Goal: Transaction & Acquisition: Purchase product/service

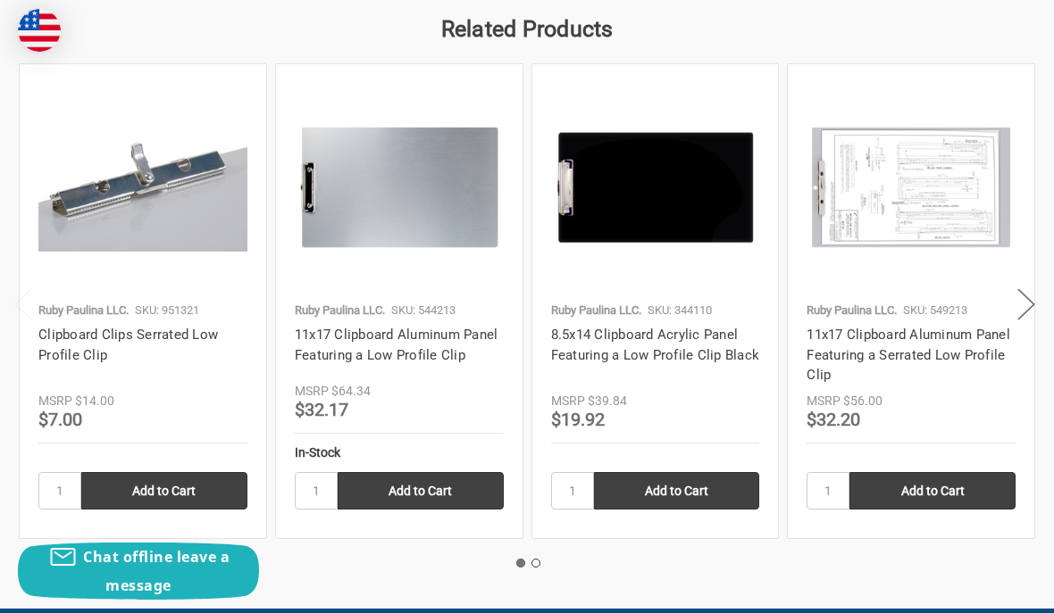
scroll to position [1975, 0]
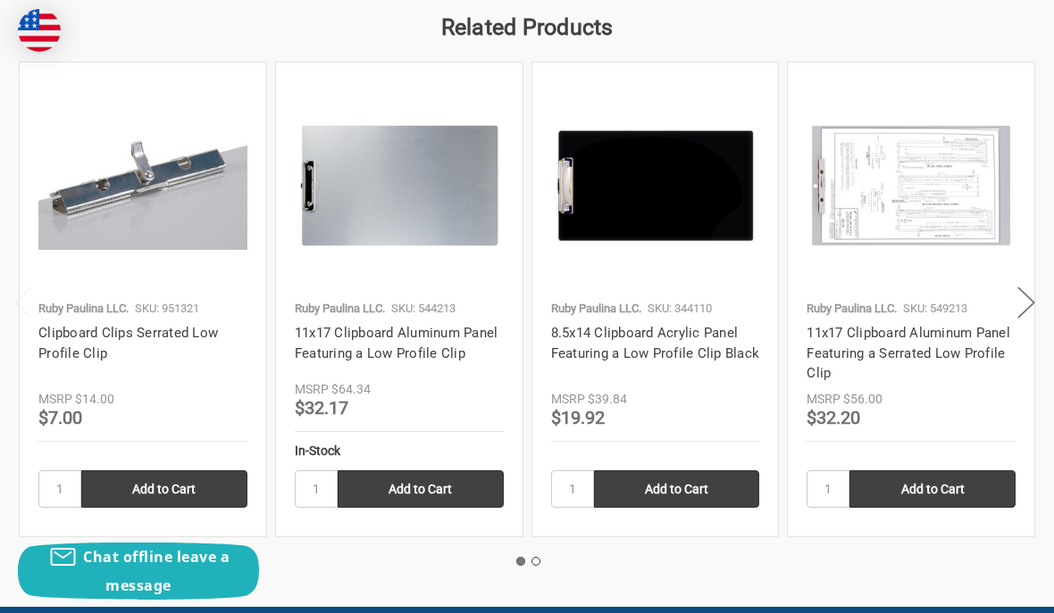
click at [171, 215] on img at bounding box center [142, 185] width 209 height 129
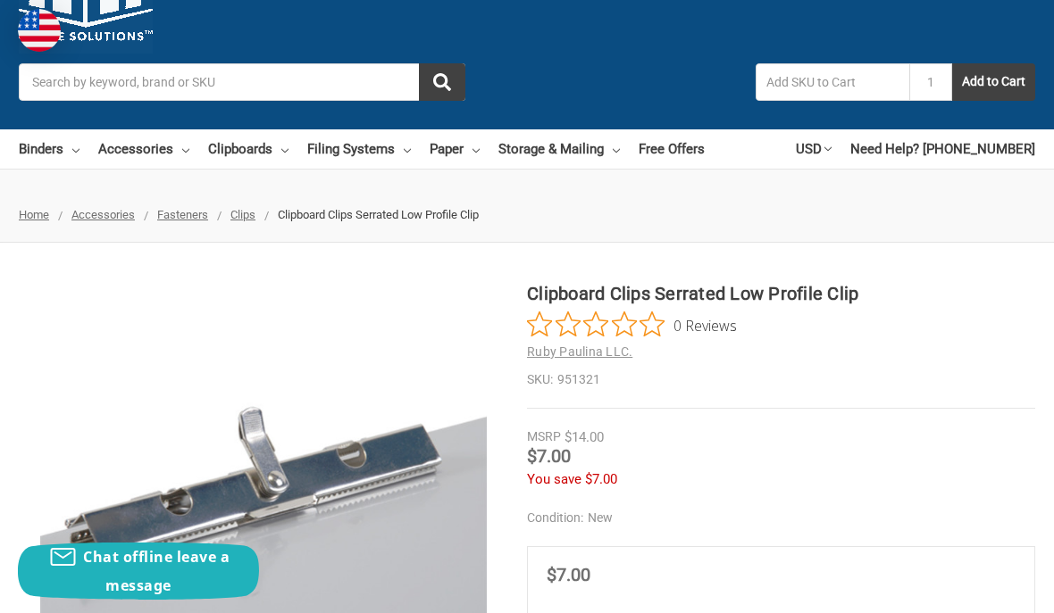
scroll to position [91, 0]
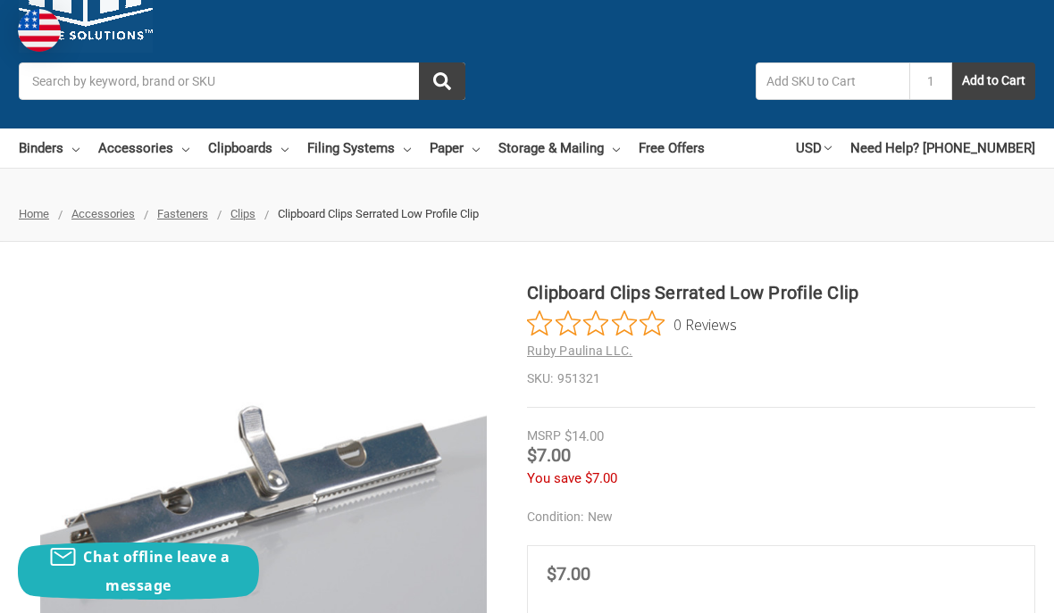
click at [377, 207] on span "Clipboard Clips Serrated Low Profile Clip" at bounding box center [378, 213] width 201 height 13
click at [384, 209] on span "Clipboard Clips Serrated Low Profile Clip" at bounding box center [378, 213] width 201 height 13
click at [362, 214] on span "Clipboard Clips Serrated Low Profile Clip" at bounding box center [378, 213] width 201 height 13
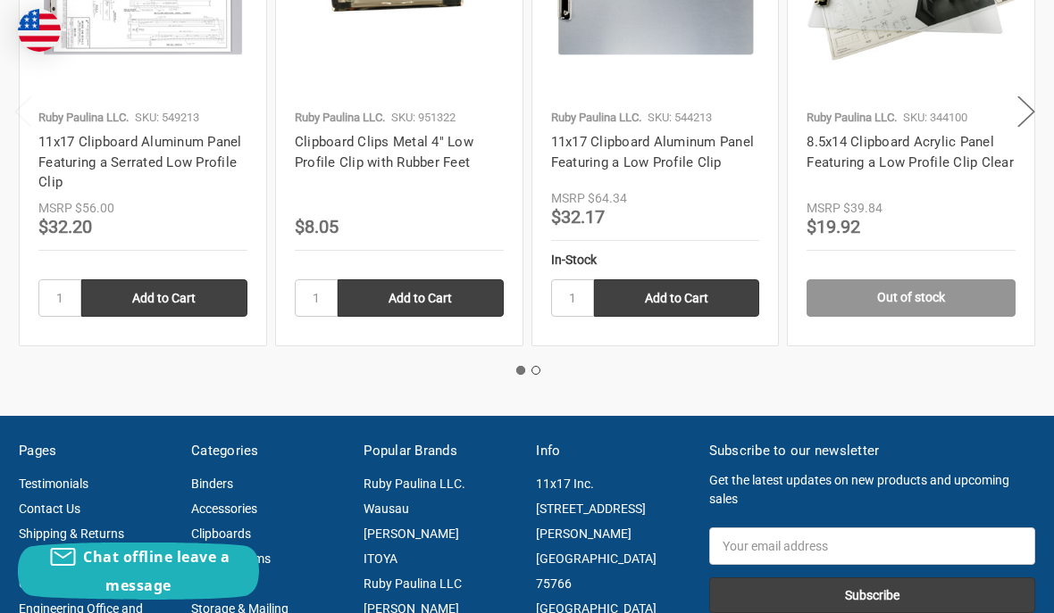
scroll to position [2289, 0]
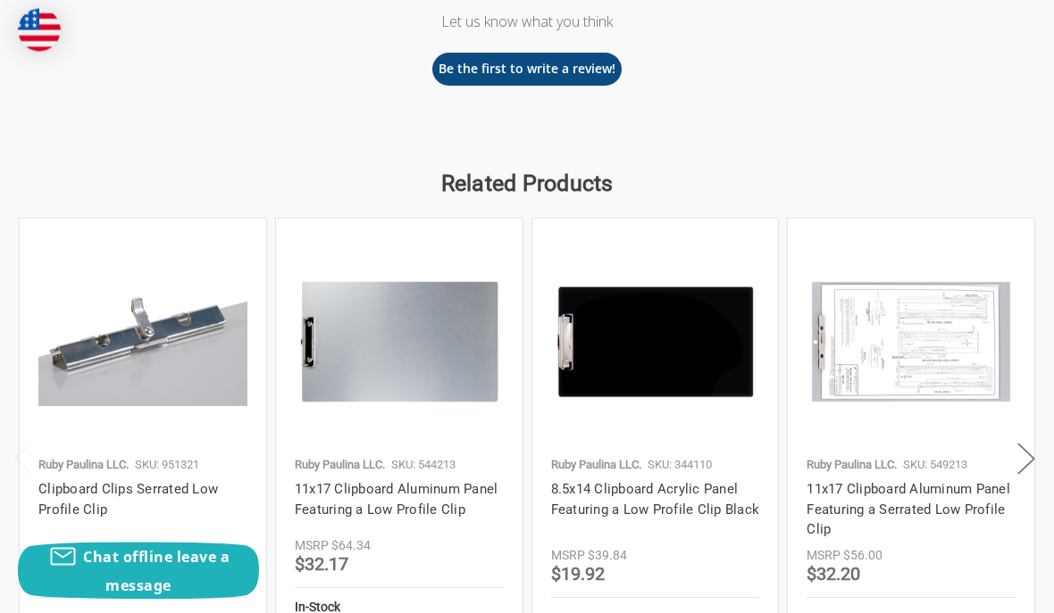
scroll to position [1819, 0]
click at [1031, 463] on button "Next" at bounding box center [1026, 459] width 36 height 54
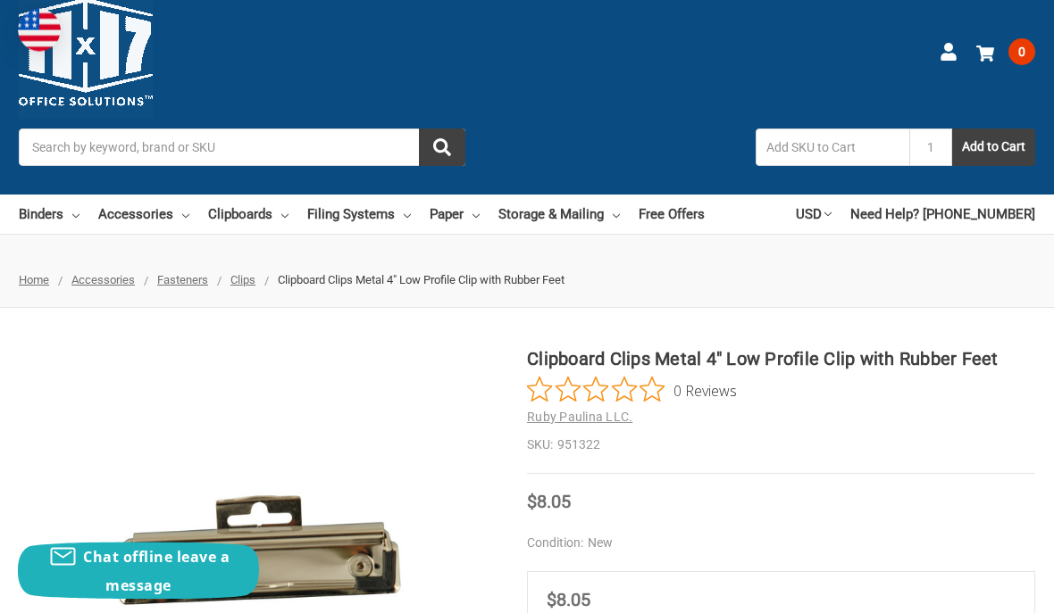
scroll to position [0, 0]
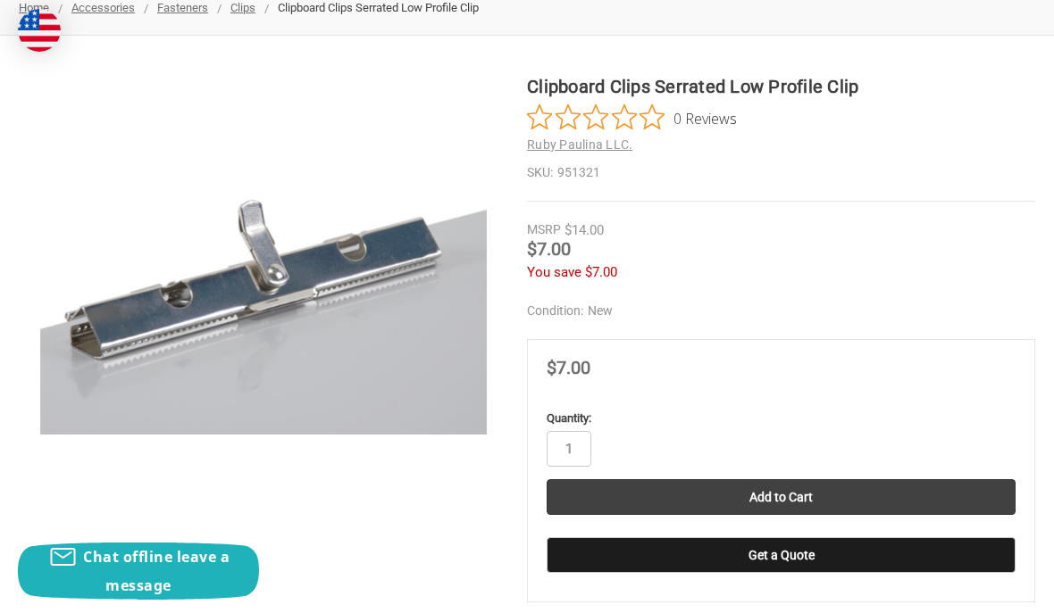
scroll to position [287, 0]
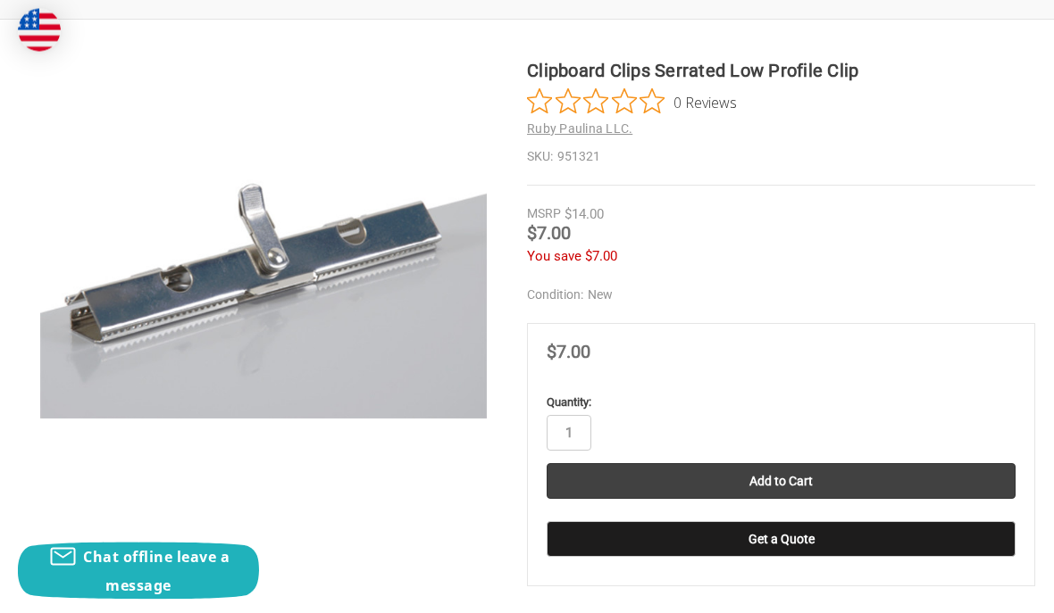
scroll to position [313, 0]
click at [774, 474] on input "Add to Cart" at bounding box center [780, 481] width 469 height 36
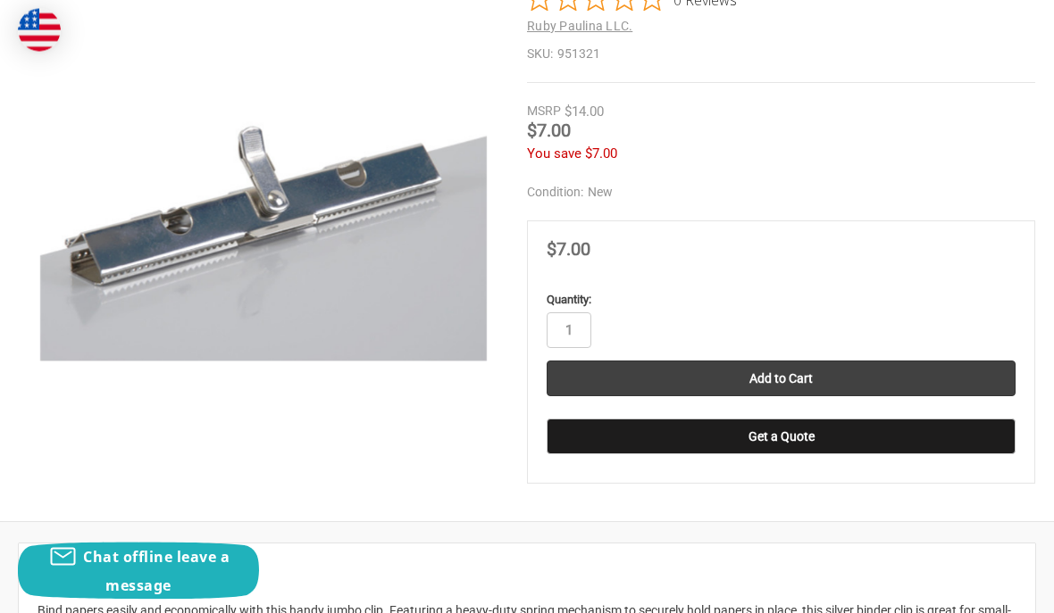
scroll to position [416, 0]
click at [796, 373] on input "Add to Cart" at bounding box center [780, 379] width 469 height 36
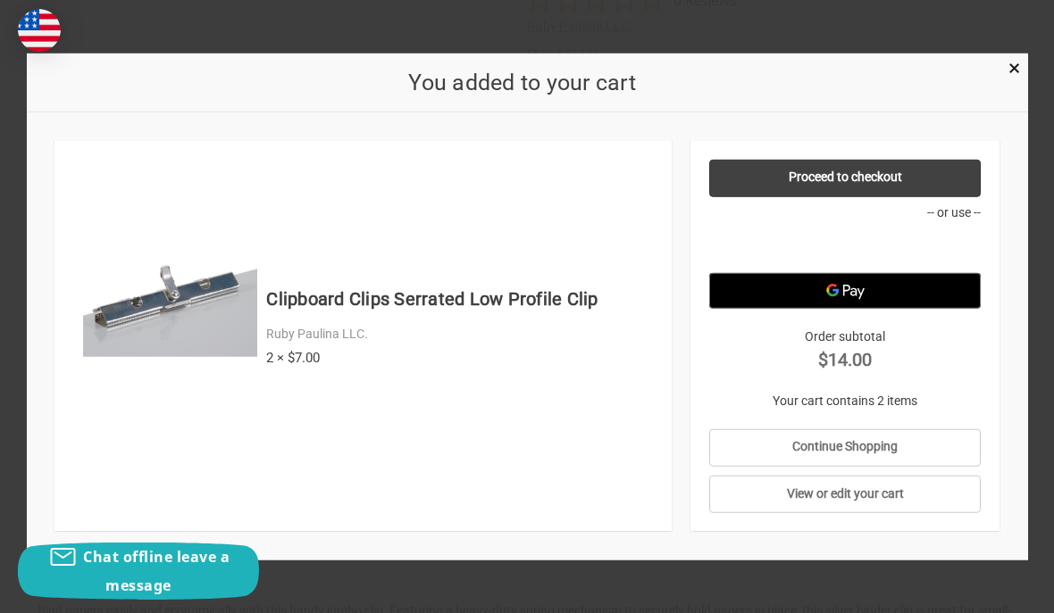
click at [873, 513] on link "View or edit your cart" at bounding box center [844, 495] width 271 height 38
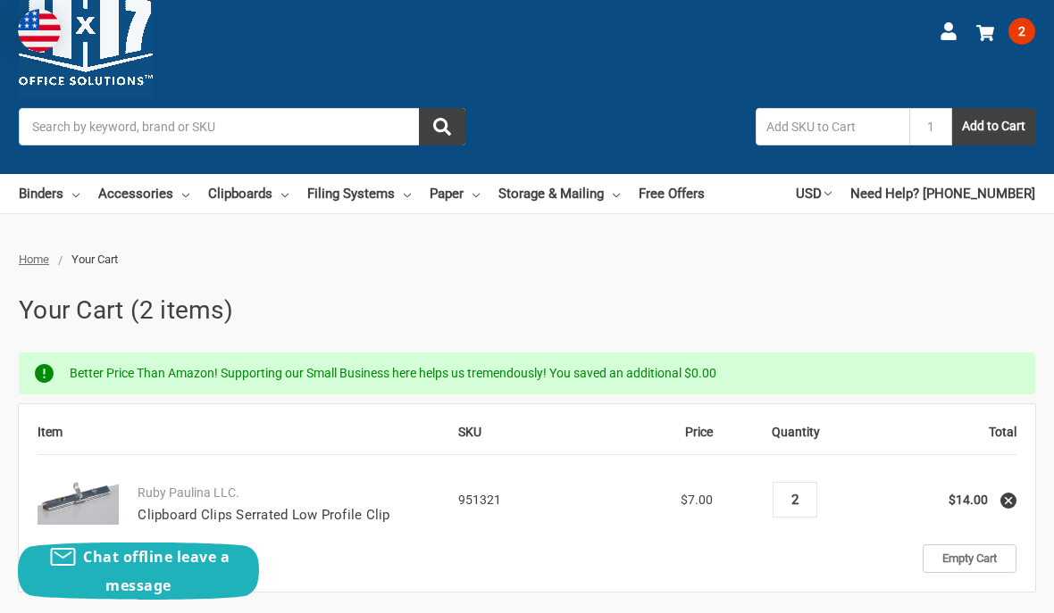
click at [810, 496] on input "2" at bounding box center [794, 500] width 31 height 16
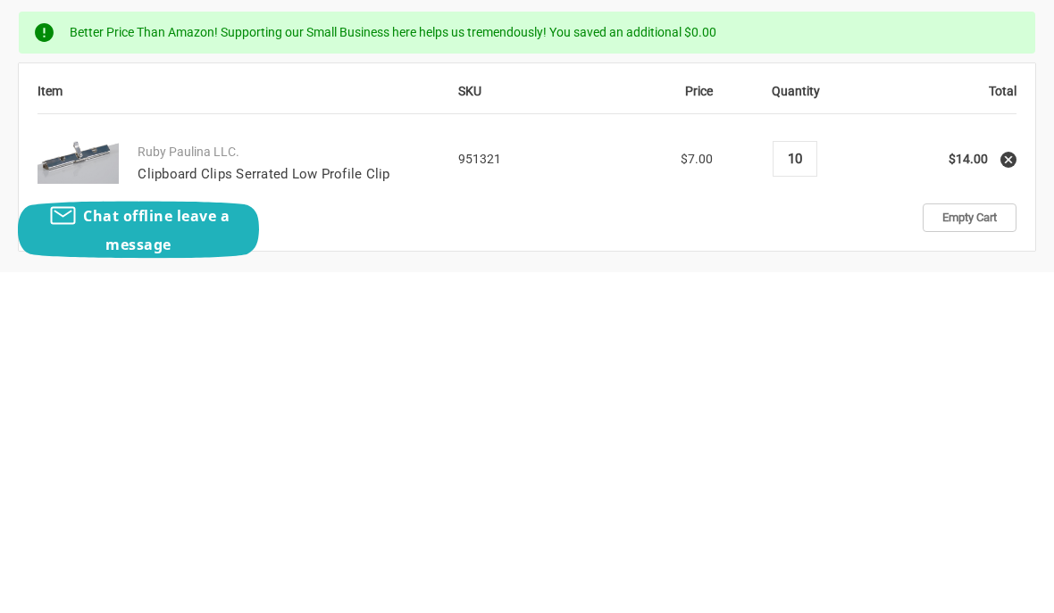
type input "10"
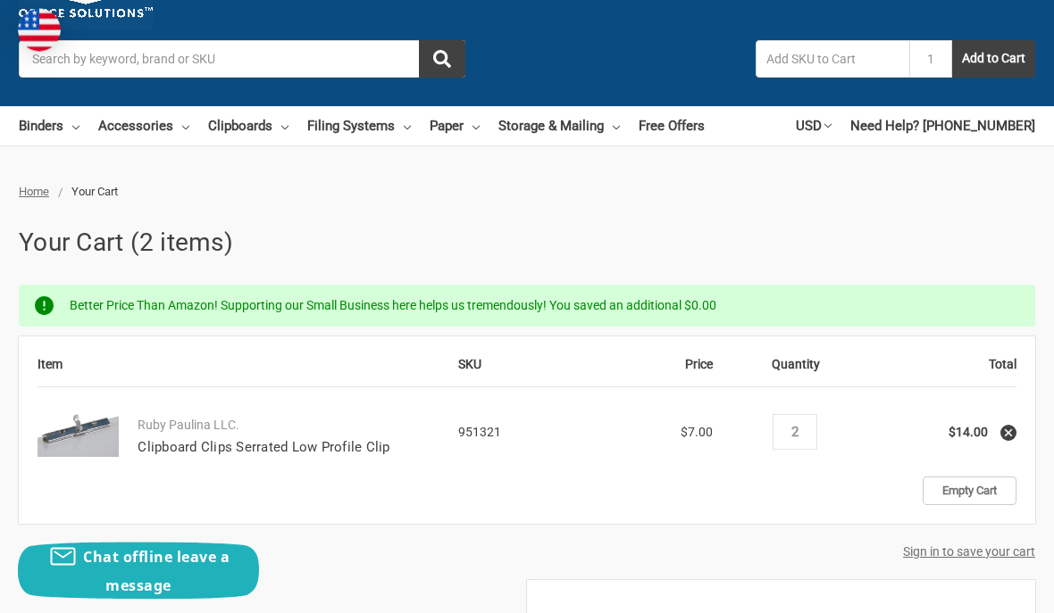
scroll to position [111, 0]
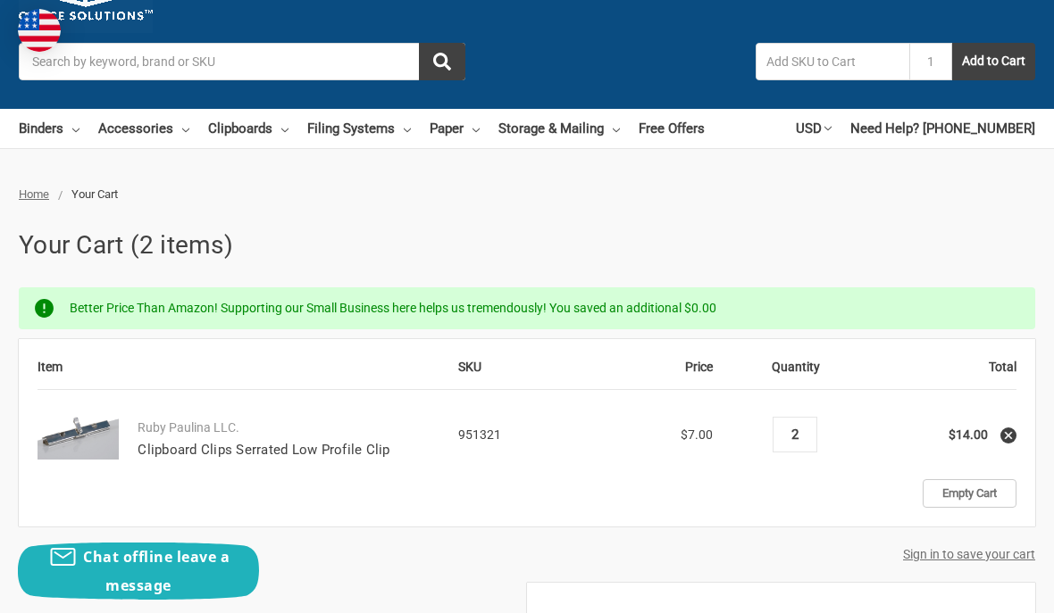
click at [798, 440] on input "2" at bounding box center [794, 435] width 31 height 16
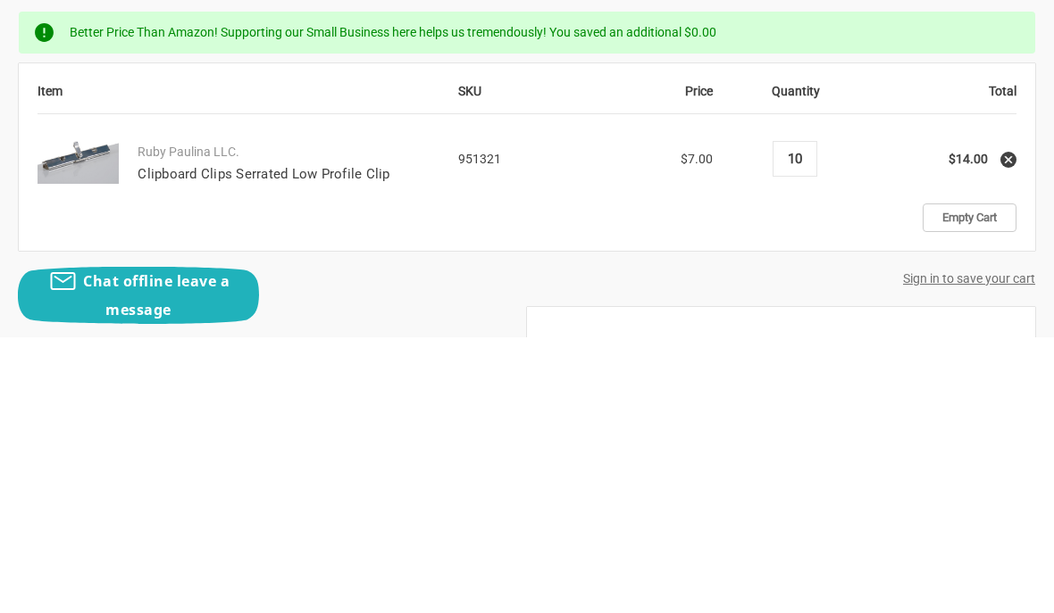
type input "10"
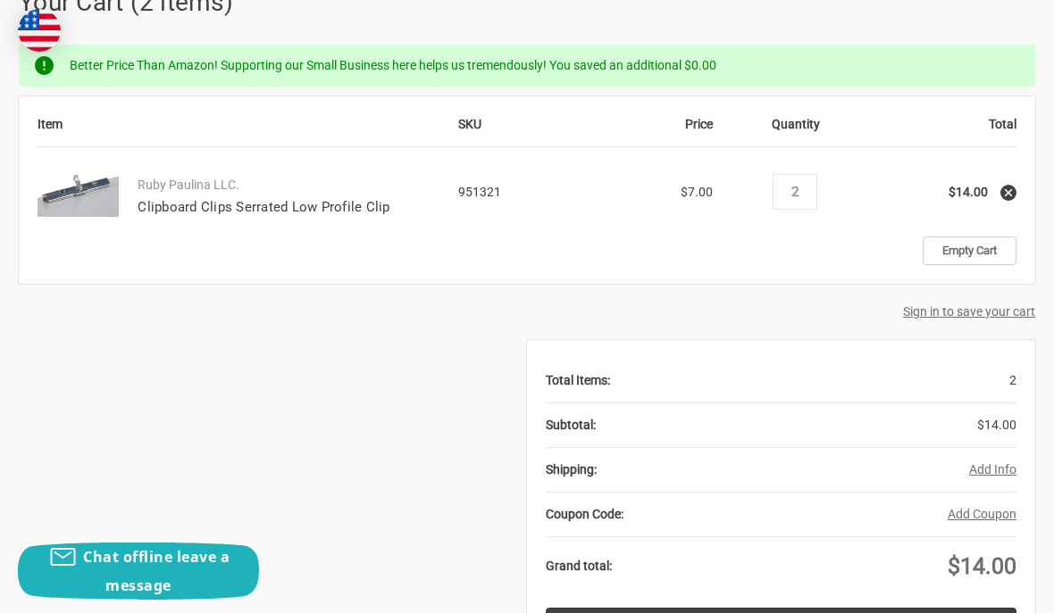
scroll to position [352, 0]
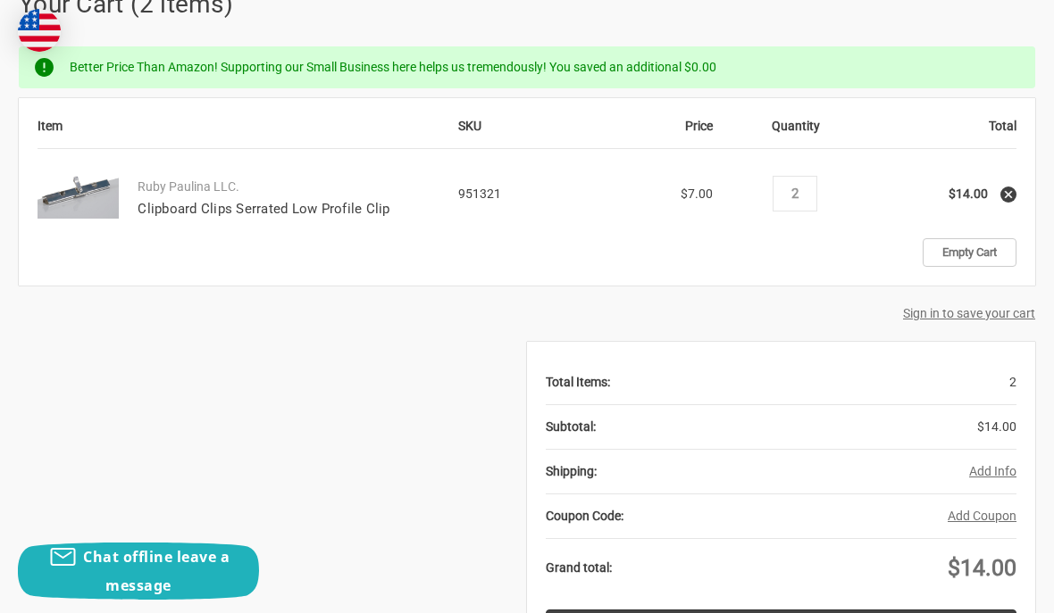
click at [969, 247] on link "Empty Cart" at bounding box center [969, 252] width 94 height 29
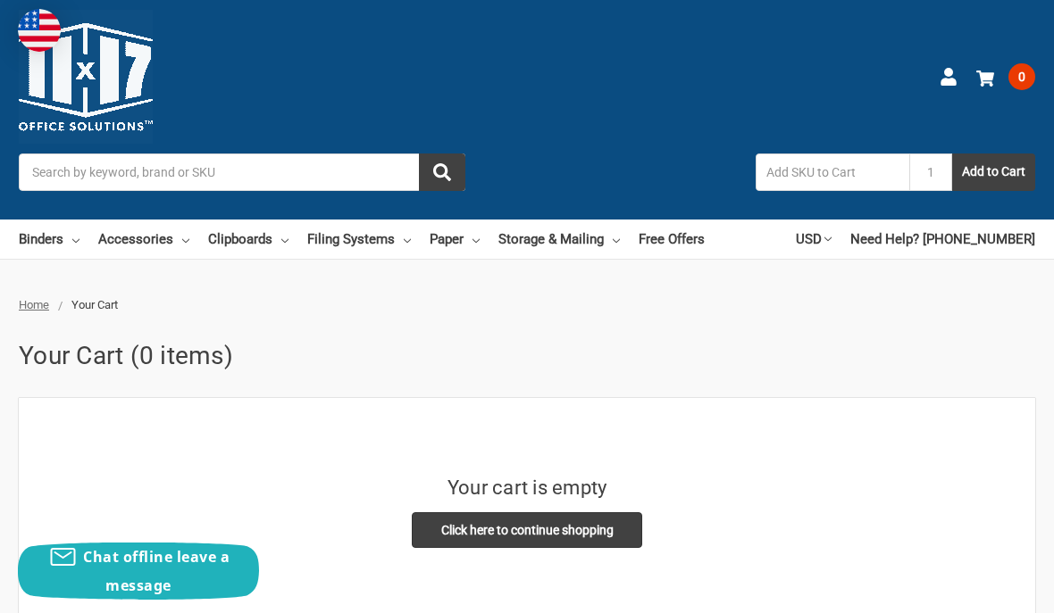
click at [70, 163] on input "Search" at bounding box center [242, 173] width 446 height 38
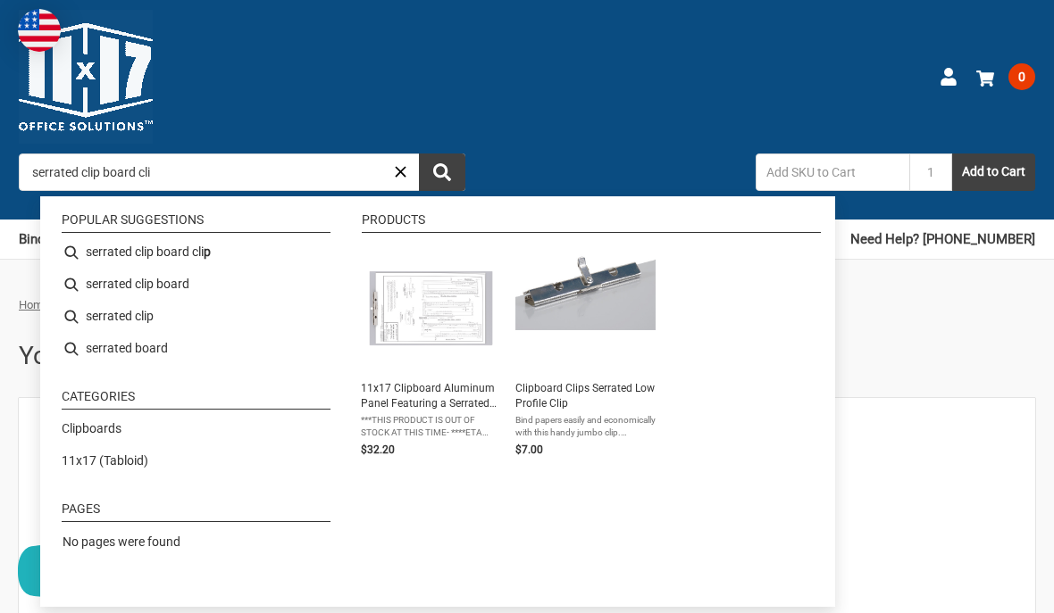
type input "serrated clip board clip"
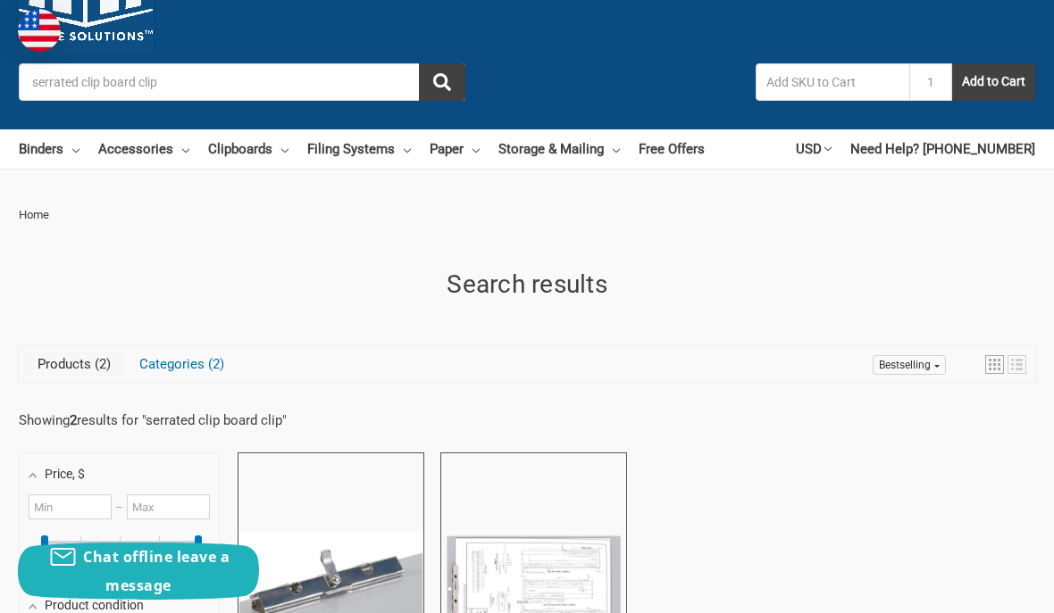
scroll to position [91, 0]
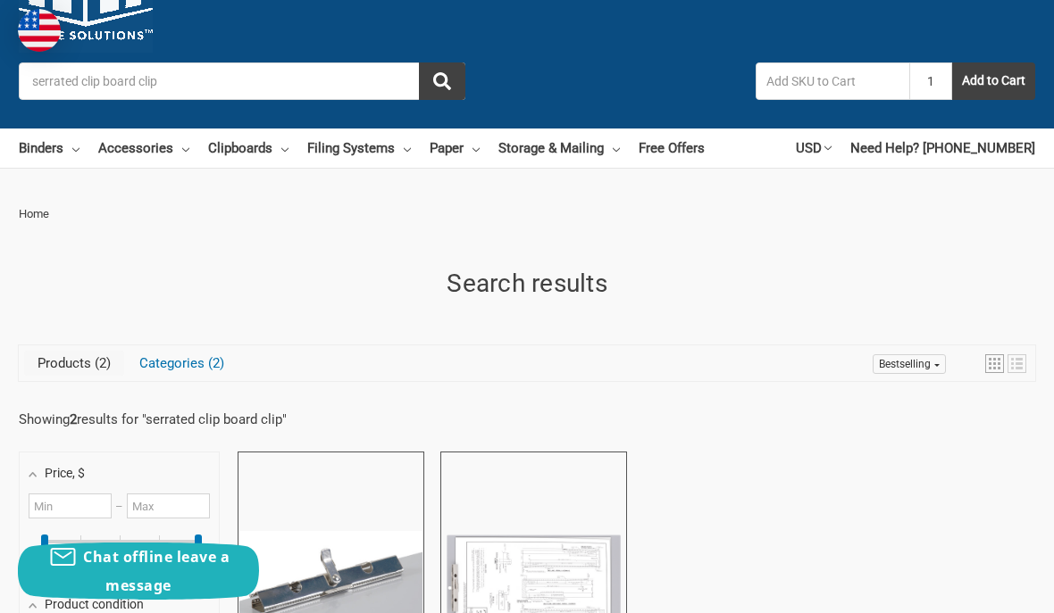
click at [929, 83] on input "1" at bounding box center [930, 82] width 43 height 38
type input "10"
click at [985, 81] on button "Add to Cart" at bounding box center [993, 82] width 83 height 38
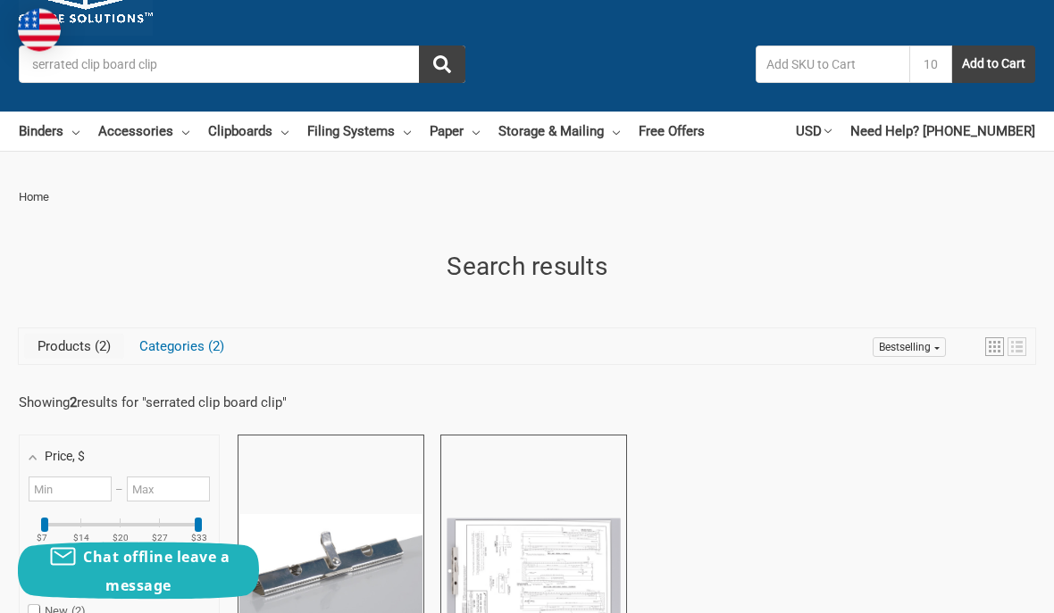
scroll to position [107, 0]
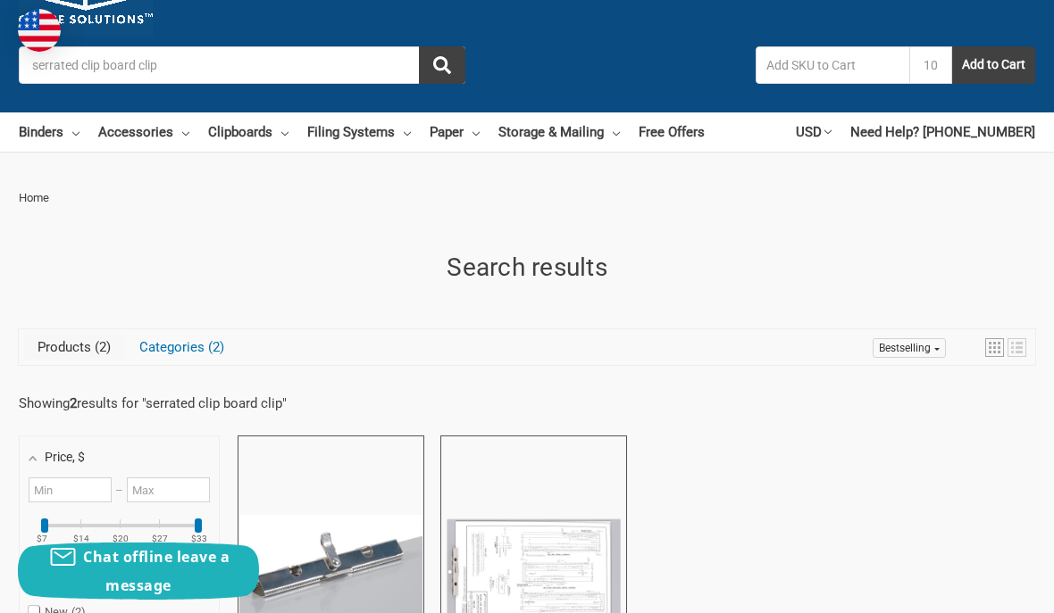
click at [815, 60] on input "text" at bounding box center [832, 65] width 154 height 38
type input "951321"
click at [991, 64] on button "Add to Cart" at bounding box center [993, 65] width 83 height 38
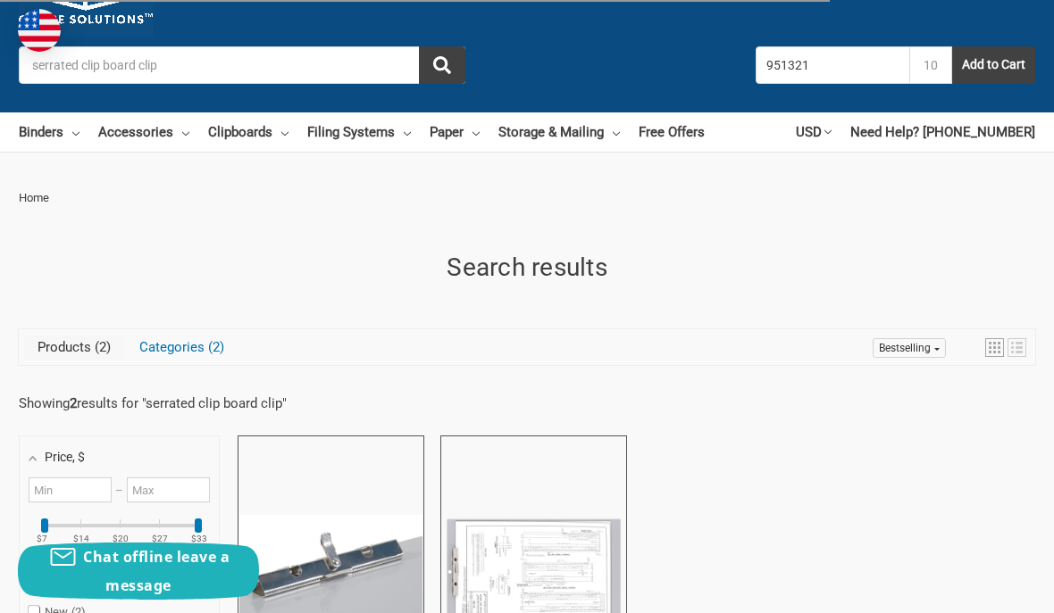
type input "1"
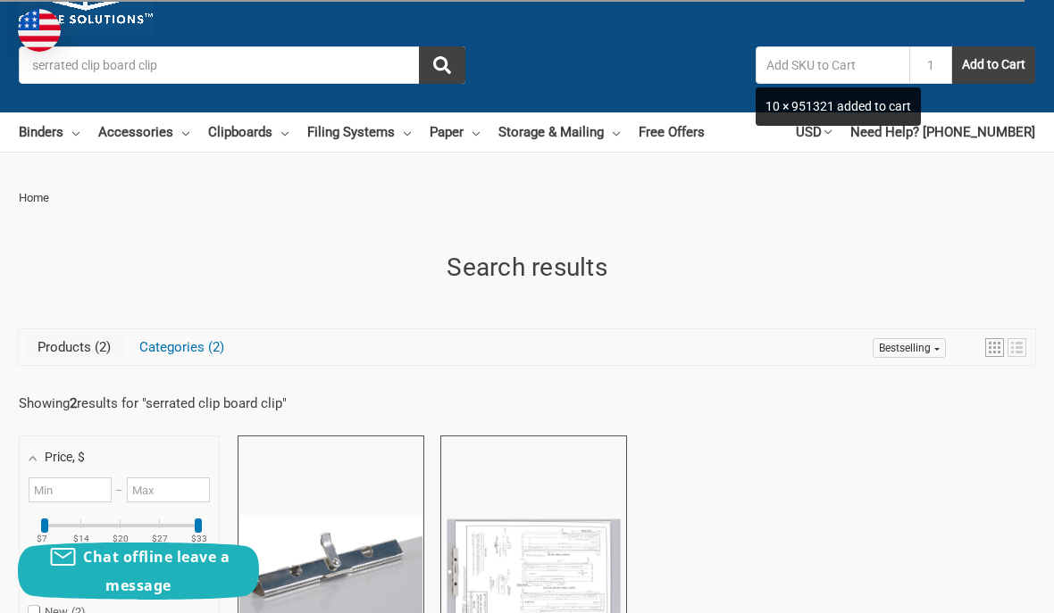
click at [980, 64] on button "Add to Cart" at bounding box center [993, 65] width 83 height 38
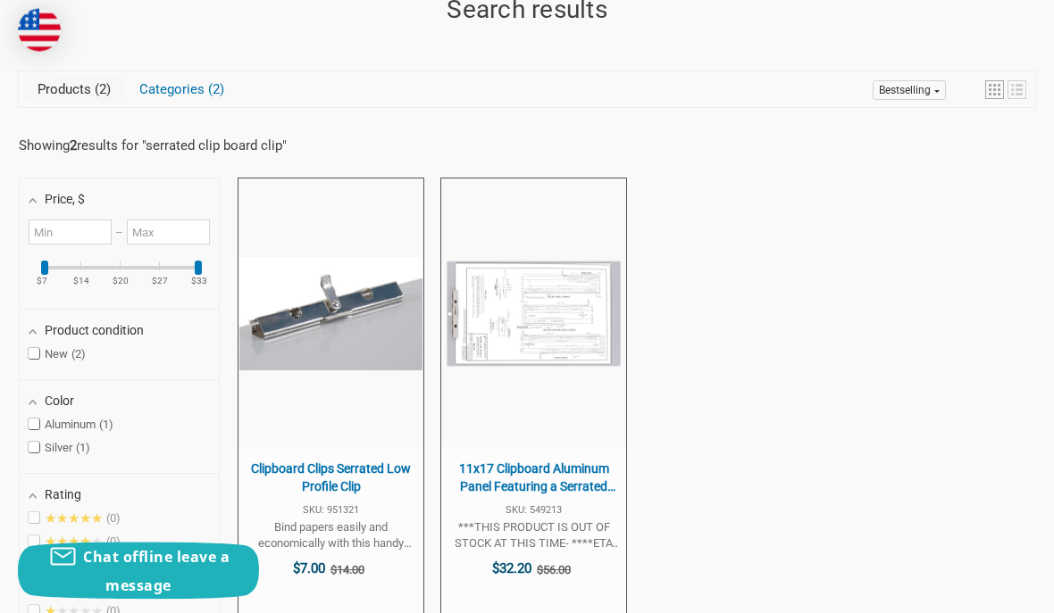
scroll to position [365, 0]
click at [328, 452] on span "Clipboard Clips Serrated Low Profile Clip SKU: 951321 Bind papers easily and ec…" at bounding box center [330, 534] width 185 height 175
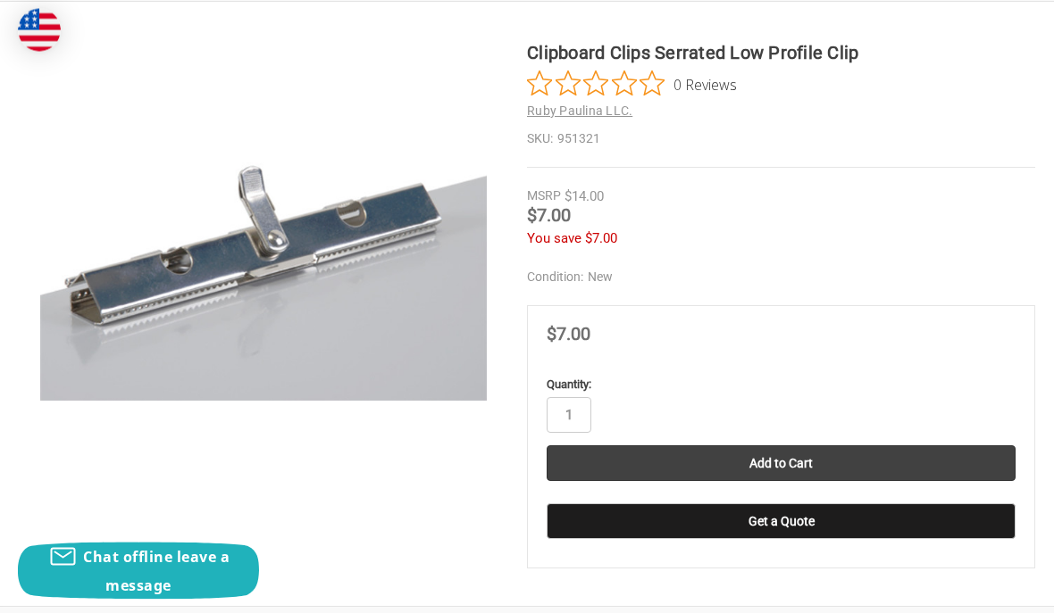
scroll to position [332, 0]
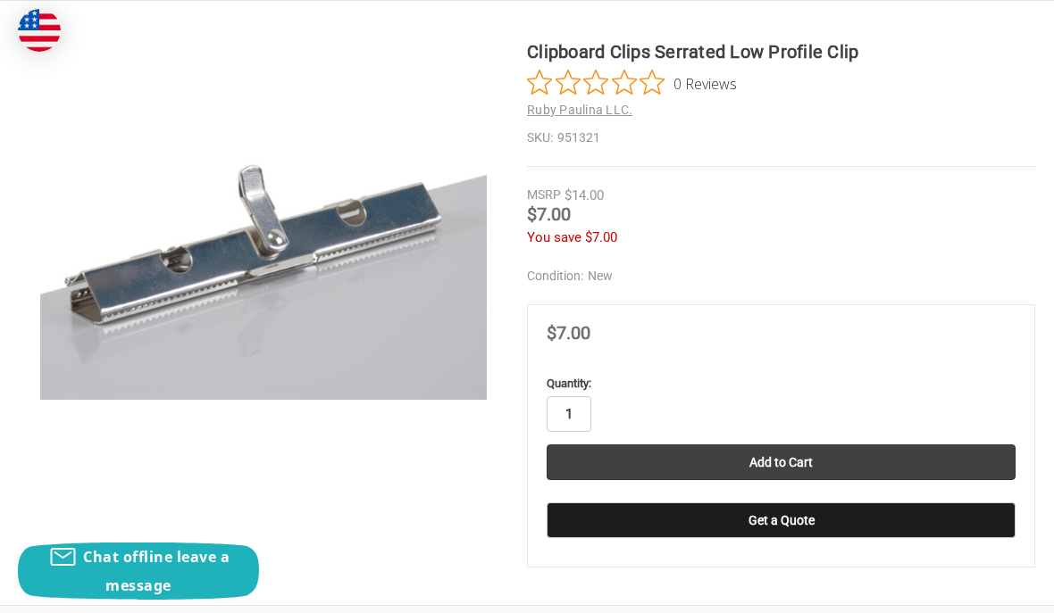
click at [579, 413] on input "1" at bounding box center [568, 414] width 45 height 36
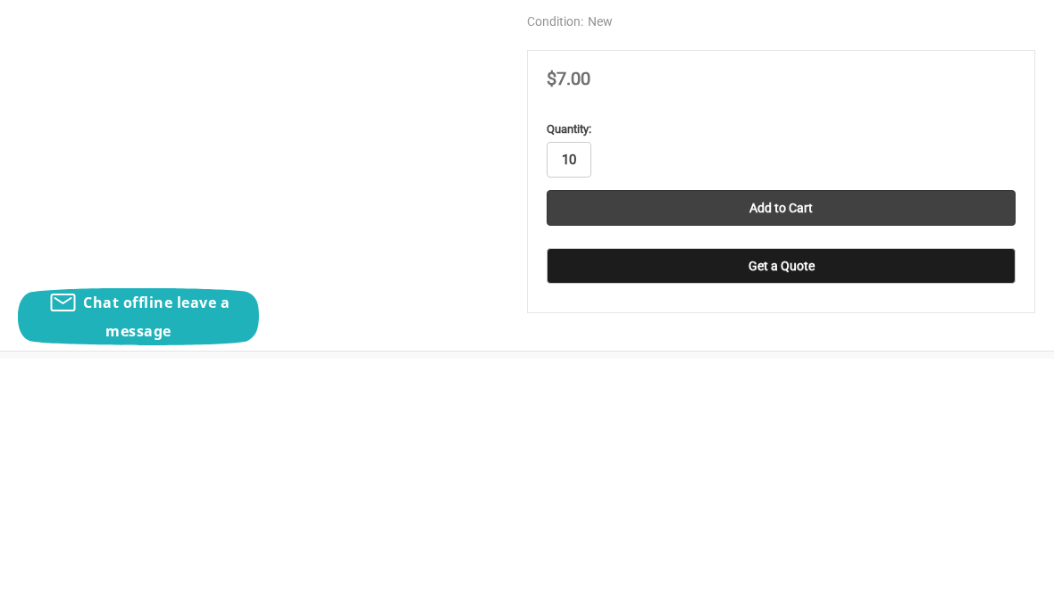
type input "10"
click at [780, 445] on input "Add to Cart" at bounding box center [780, 463] width 469 height 36
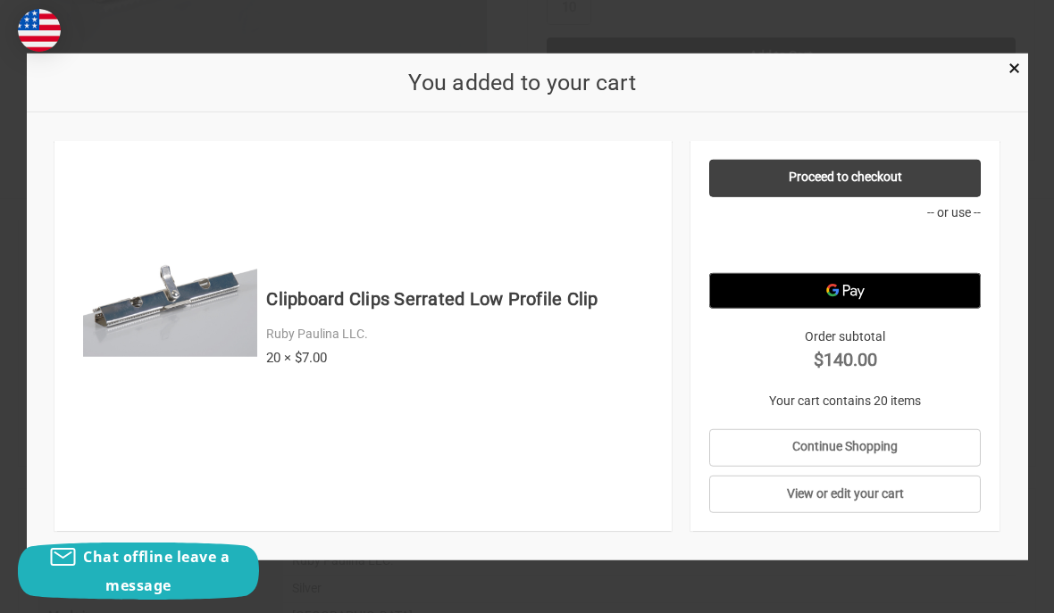
scroll to position [741, 0]
click at [844, 196] on link "Proceed to checkout" at bounding box center [844, 178] width 271 height 38
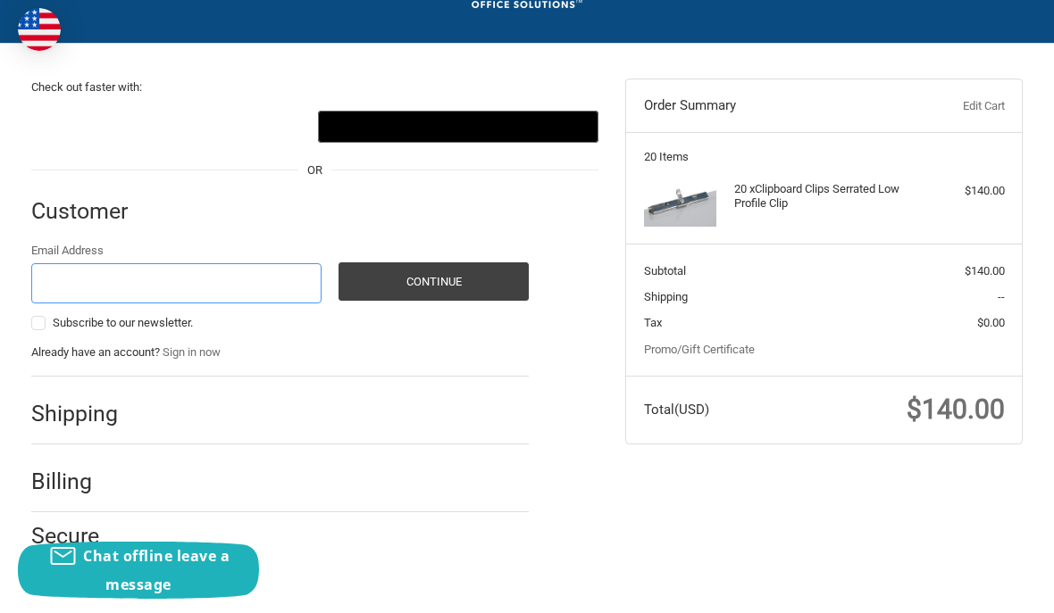
click at [97, 271] on input "Email Address" at bounding box center [176, 284] width 290 height 40
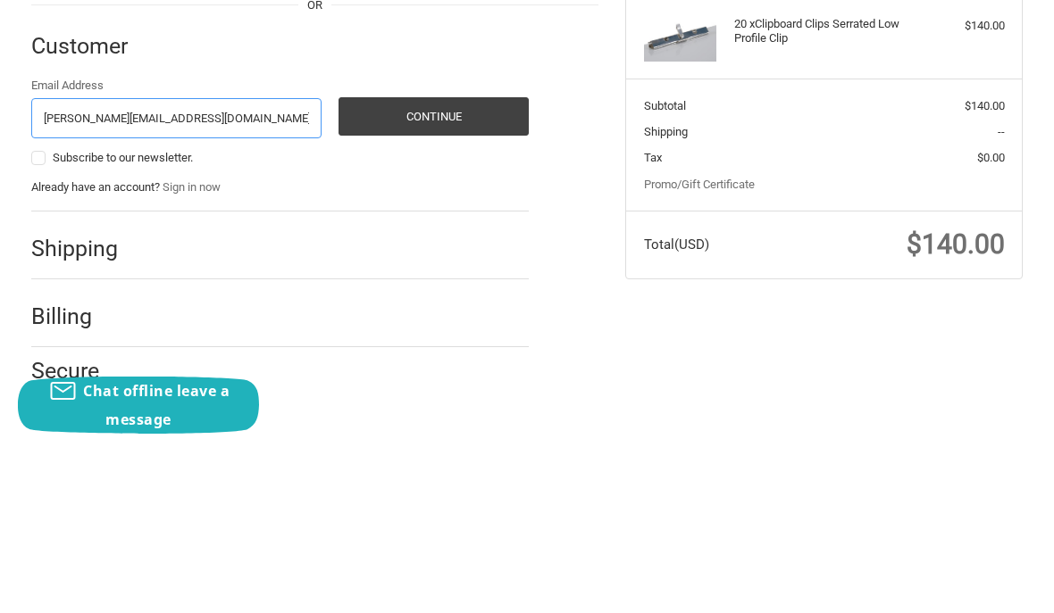
type input "schuette@mnstate.edu"
click at [429, 263] on button "Continue" at bounding box center [433, 282] width 190 height 38
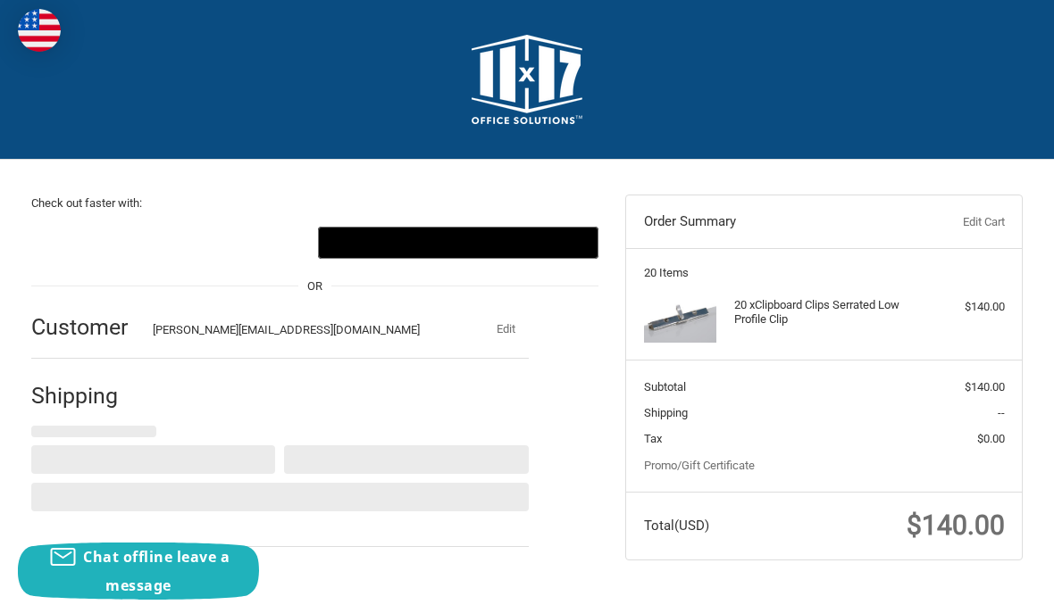
select select "US"
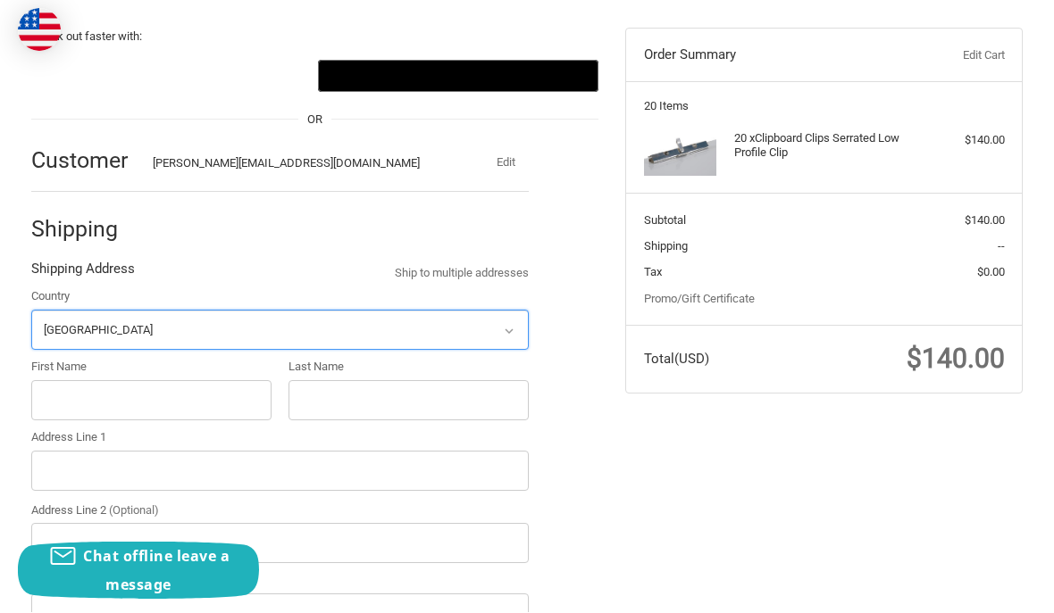
scroll to position [235, 0]
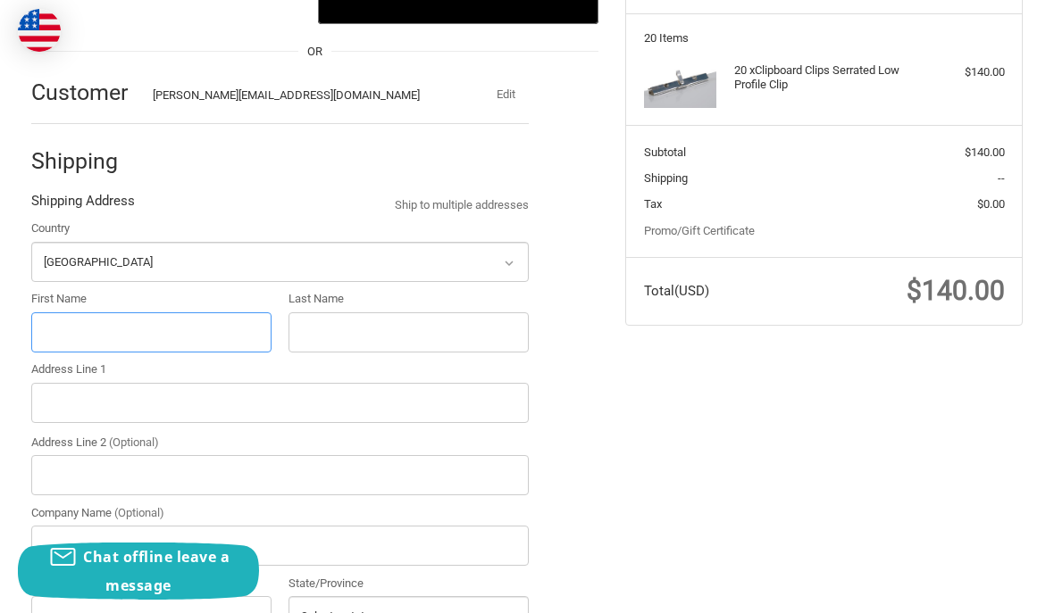
click at [88, 330] on input "First Name" at bounding box center [151, 333] width 240 height 40
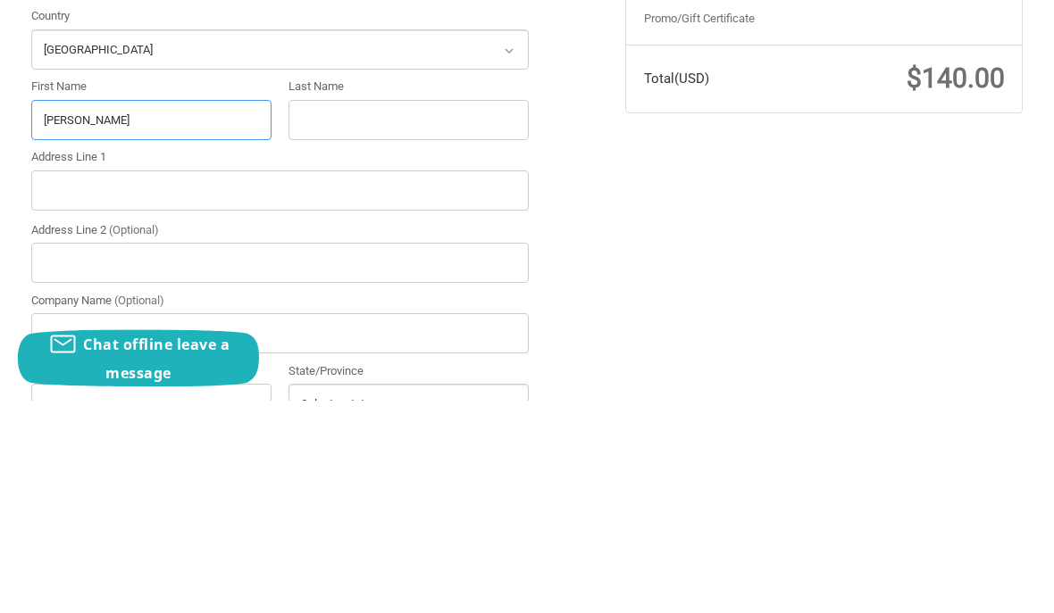
type input "Clifford"
click at [340, 313] on input "Last Name" at bounding box center [408, 333] width 240 height 40
type input "Schuette"
click at [96, 384] on input "Address Line 1" at bounding box center [280, 404] width 498 height 40
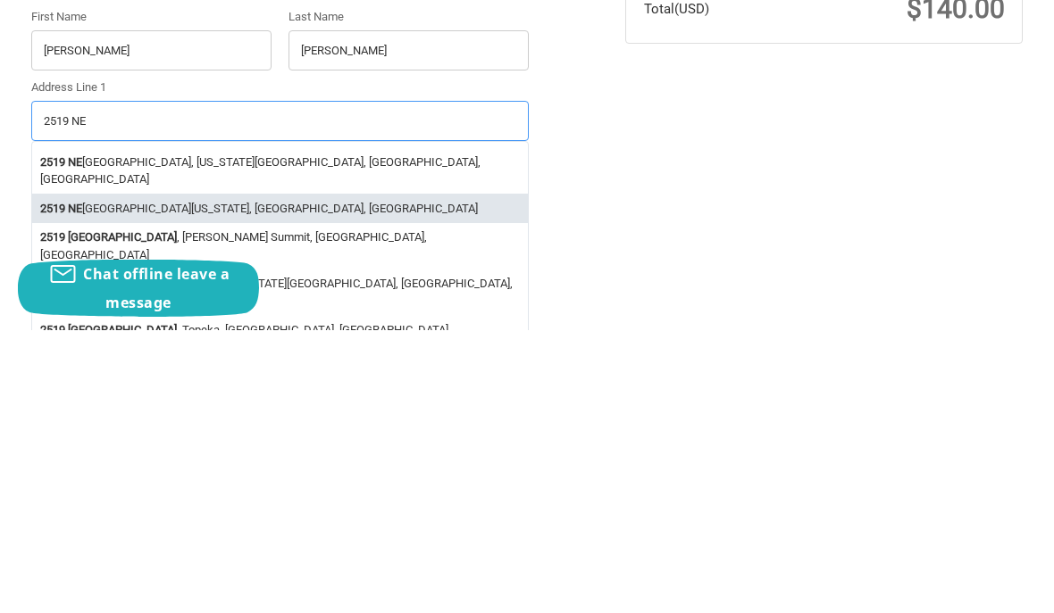
click at [154, 477] on li "2519 NE 92nd St, Kansas City, MO, USA" at bounding box center [280, 491] width 496 height 29
type input "2519 NE 92nd St"
type input "Kansas City"
type input "64155"
select select "MO"
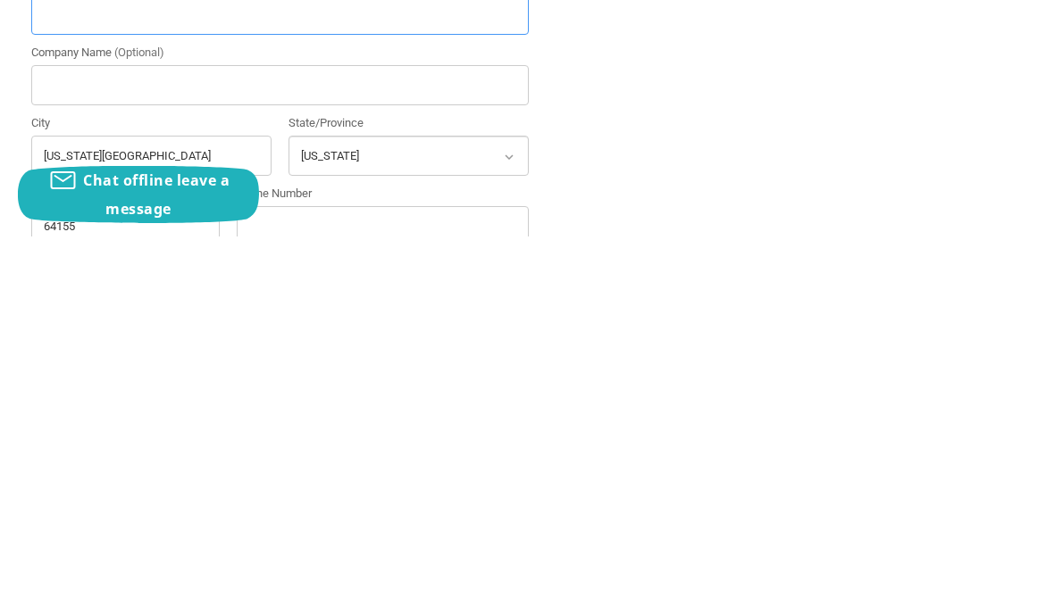
scroll to position [319, 0]
click at [114, 583] on input "64155" at bounding box center [125, 603] width 188 height 40
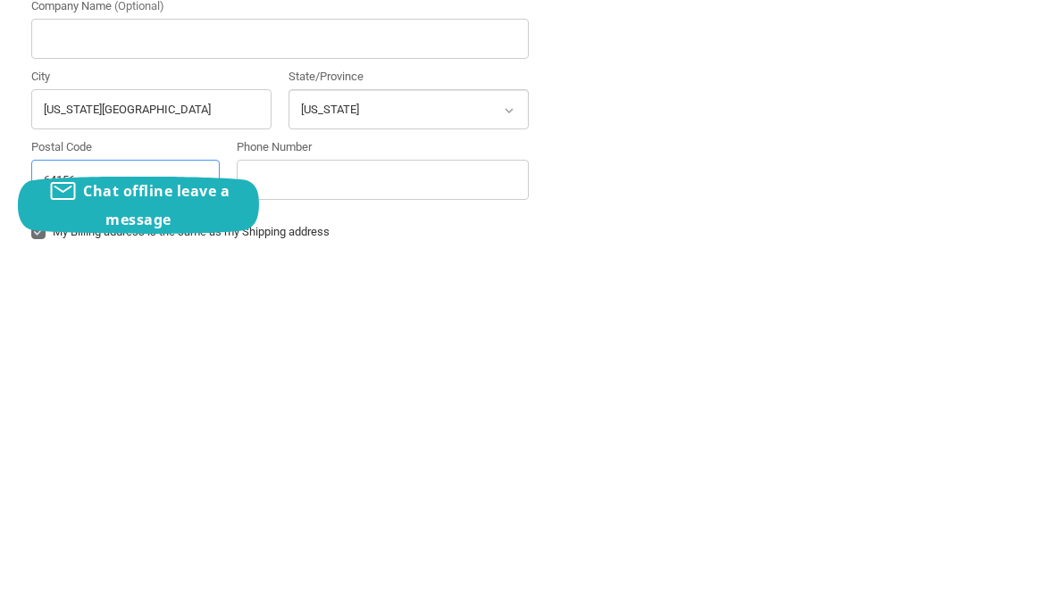
scroll to position [380, 0]
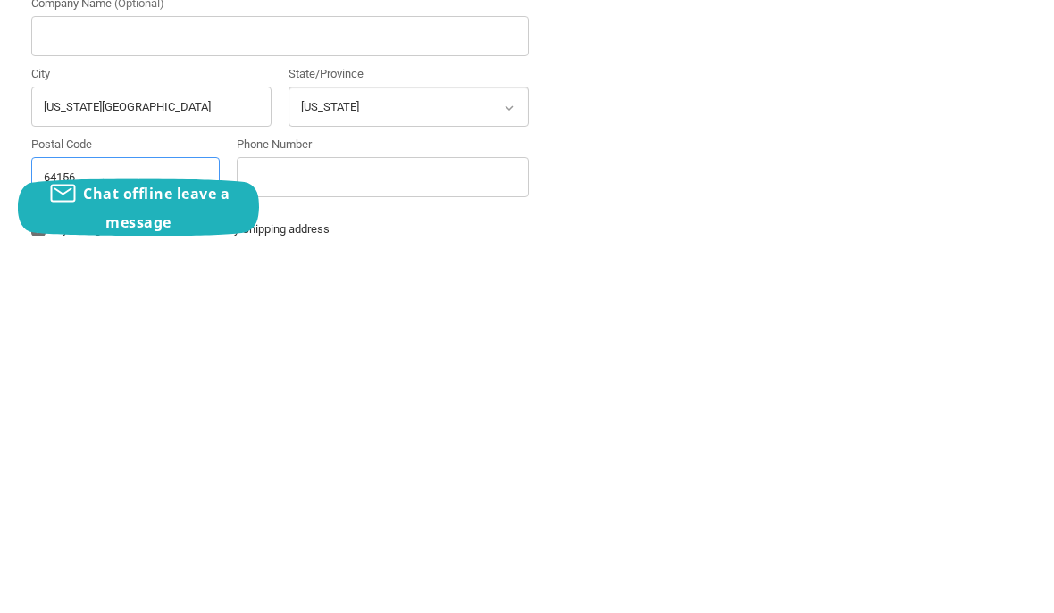
type input "64156"
click at [278, 521] on input "Phone Number" at bounding box center [383, 541] width 292 height 40
type input "6"
type input "816-289-8536"
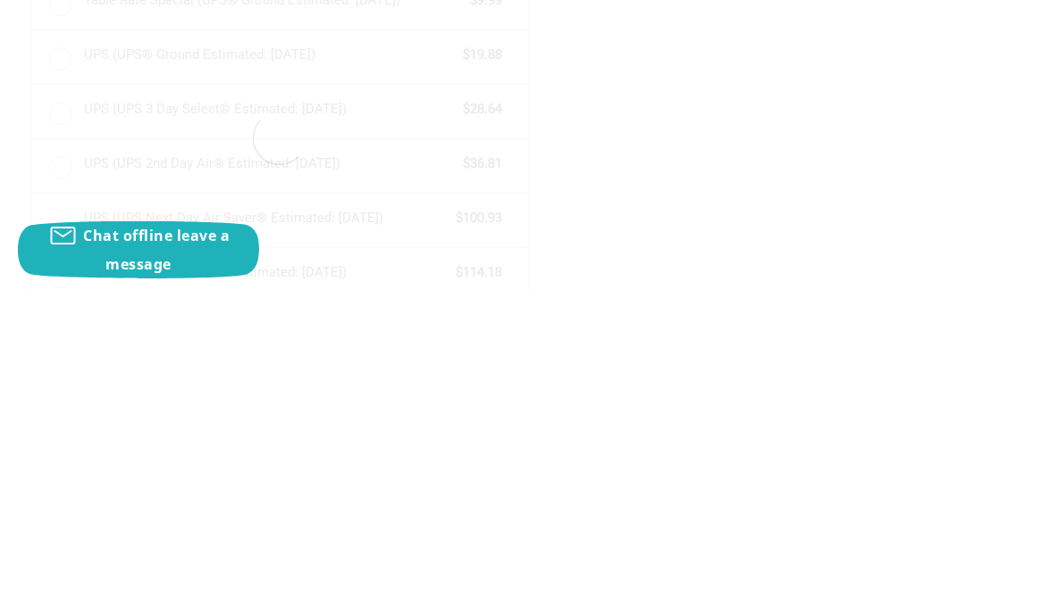
scroll to position [737, 0]
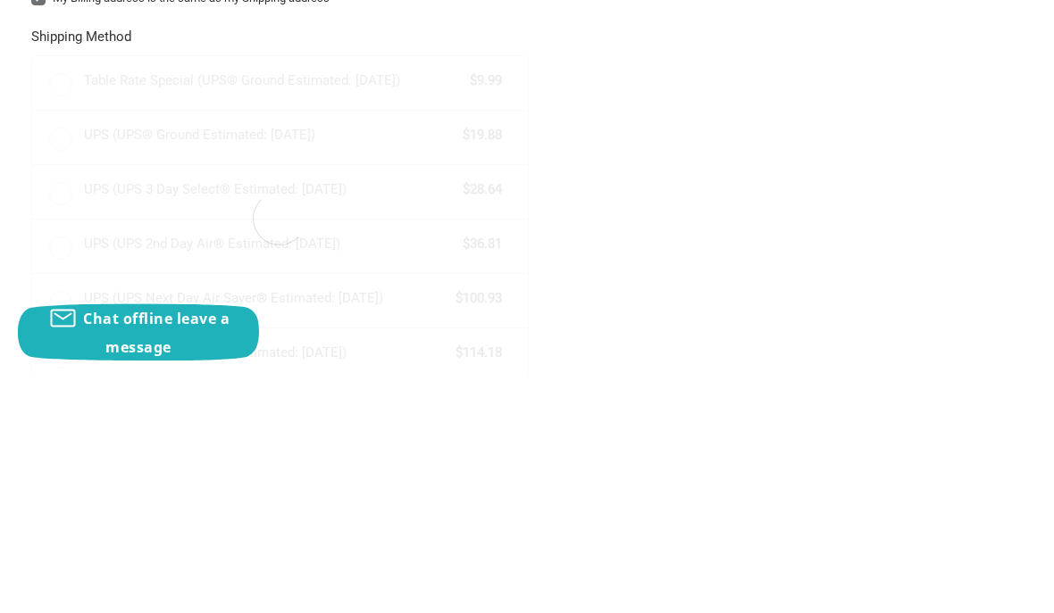
radio input "true"
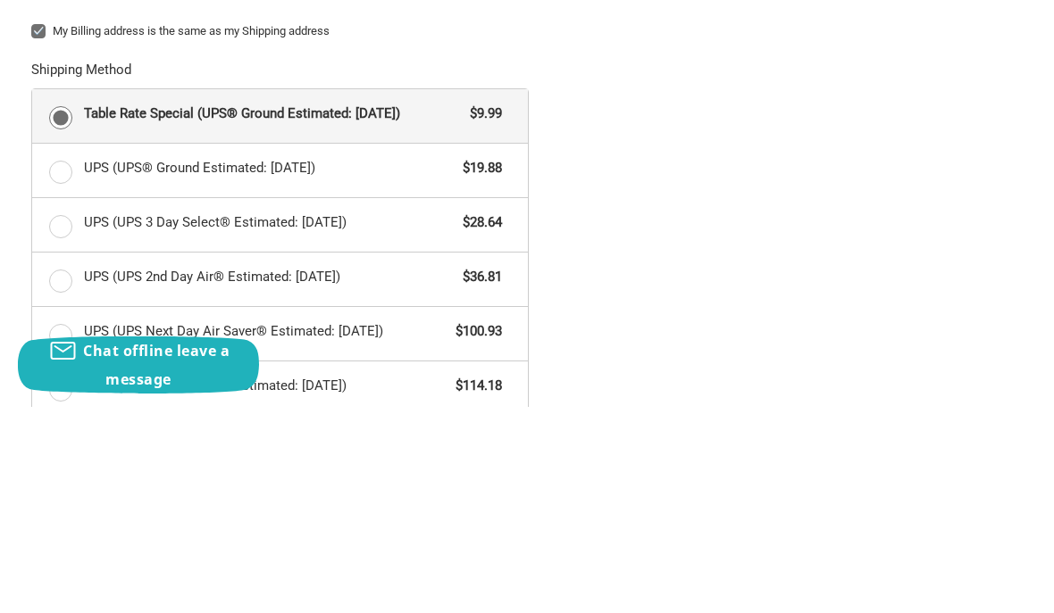
type input "816-289-8536"
click at [44, 296] on label "Table Rate Special (UPS® Ground Estimated: Tue, Oct 21) $9.99" at bounding box center [280, 323] width 496 height 54
click at [33, 296] on input "Table Rate Special (UPS® Ground Estimated: Tue, Oct 21) $9.99" at bounding box center [32, 296] width 1 height 1
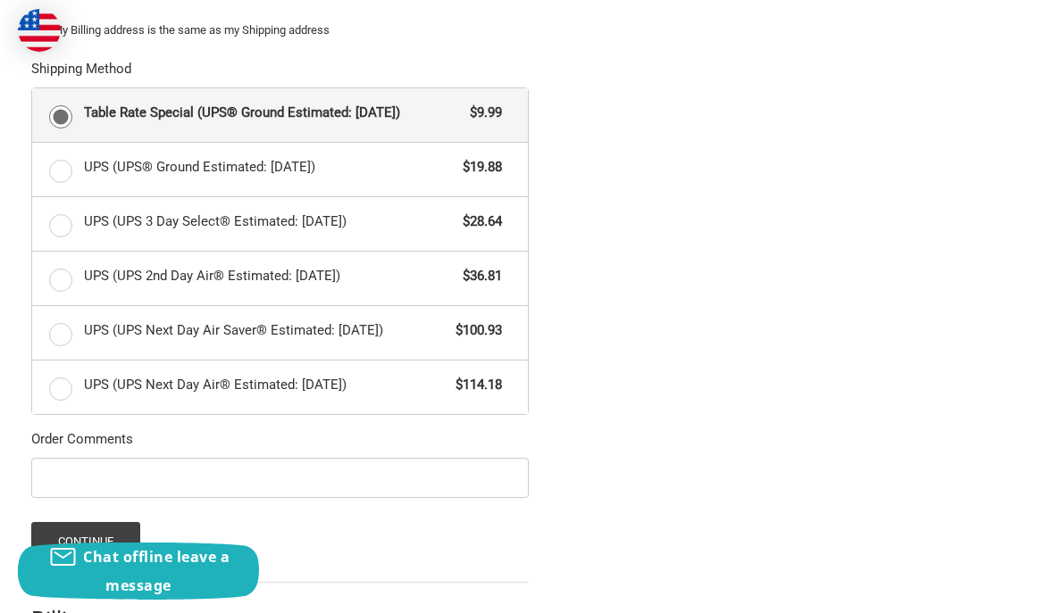
click at [85, 536] on button "Continue" at bounding box center [86, 541] width 110 height 38
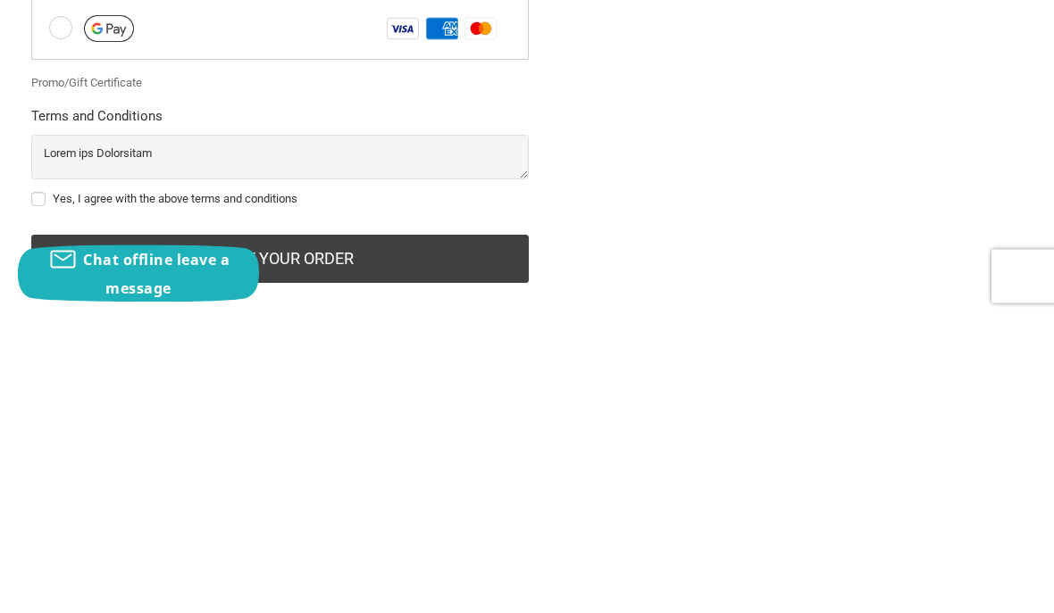
scroll to position [584, 0]
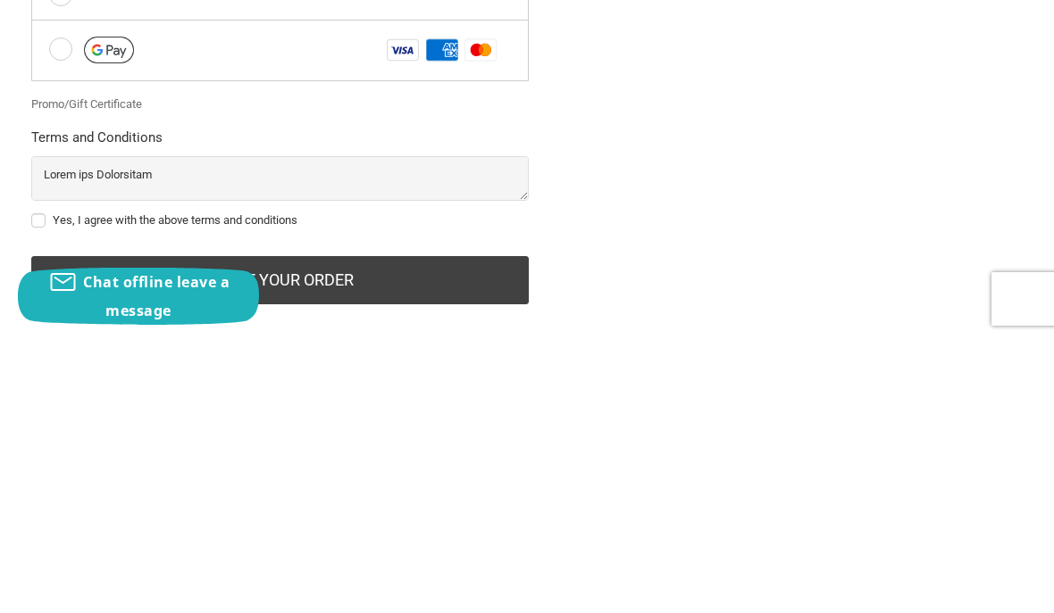
click at [41, 488] on label "Yes, I agree with the above terms and conditions" at bounding box center [280, 495] width 498 height 14
click at [32, 487] on input "Yes, I agree with the above terms and conditions" at bounding box center [31, 487] width 1 height 1
checkbox input "true"
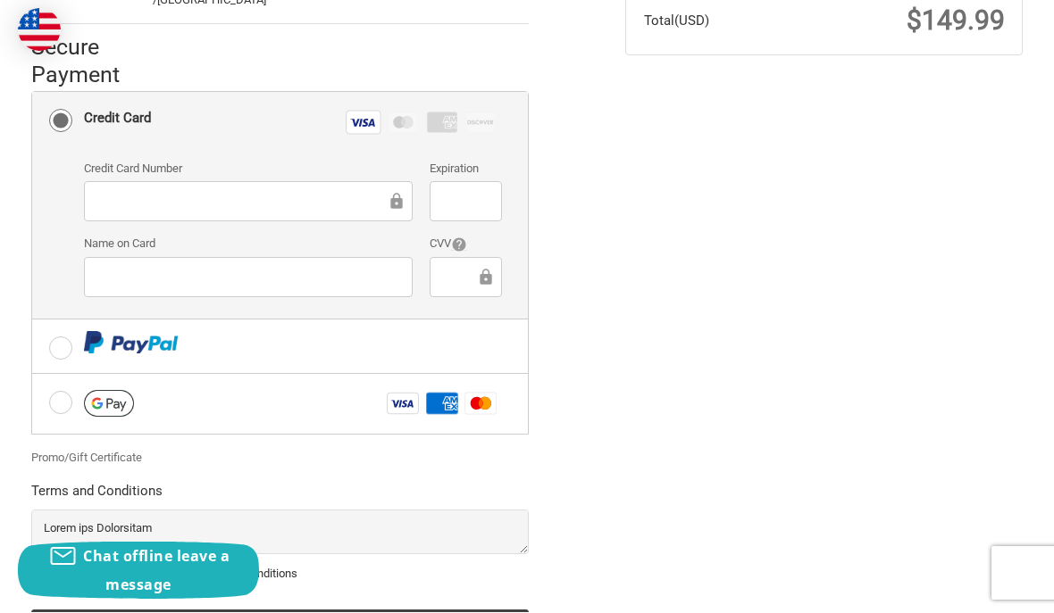
scroll to position [504, 0]
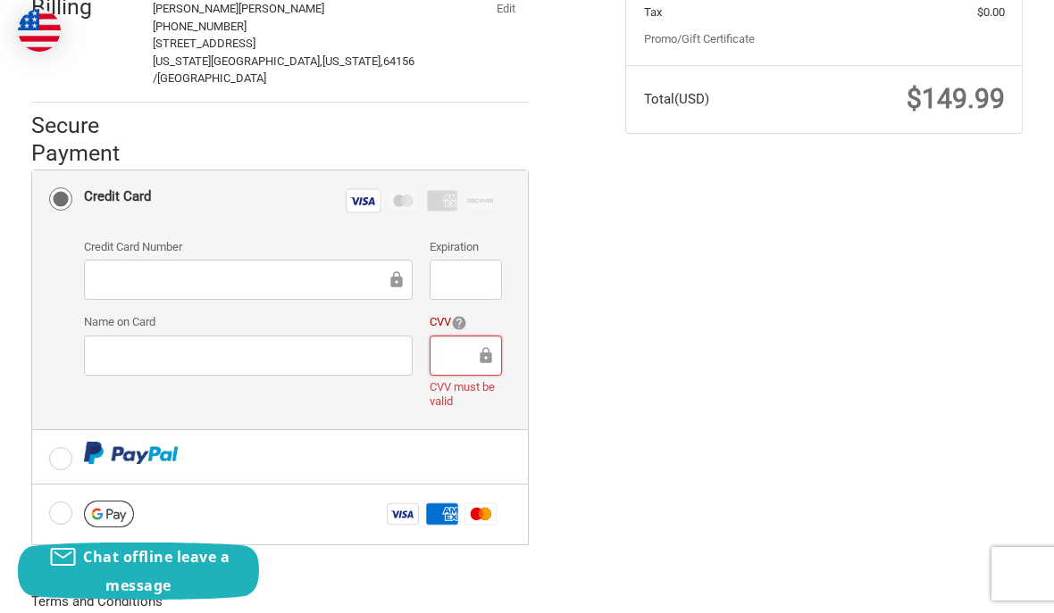
scroll to position [420, 0]
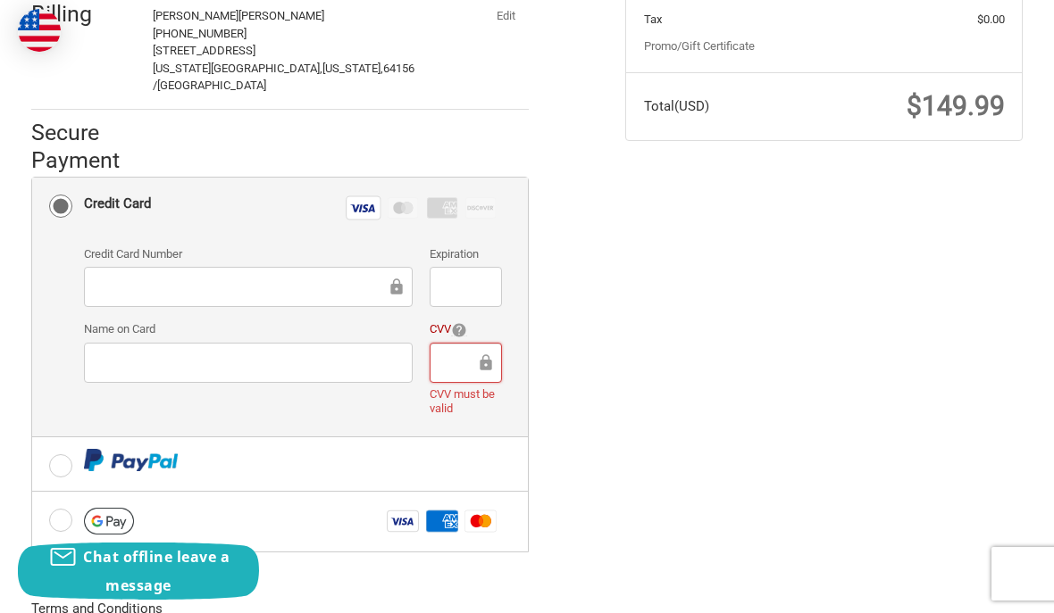
click at [480, 343] on icon at bounding box center [486, 363] width 18 height 40
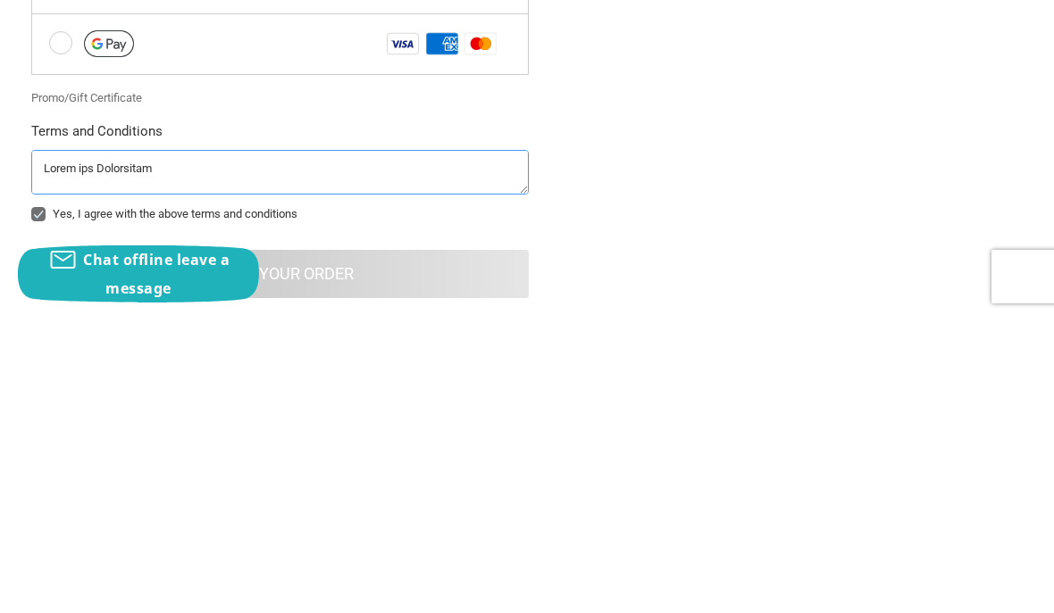
click at [138, 447] on textarea at bounding box center [280, 469] width 498 height 45
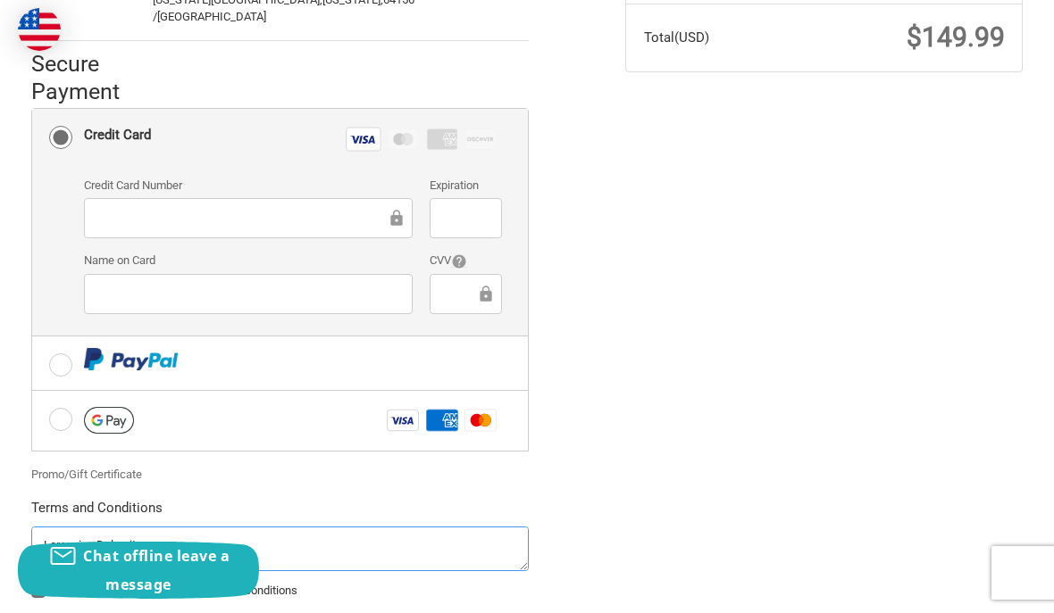
click at [71, 528] on textarea at bounding box center [280, 550] width 498 height 45
